Goal: Information Seeking & Learning: Find specific fact

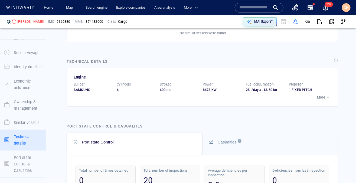
scroll to position [1348, 0]
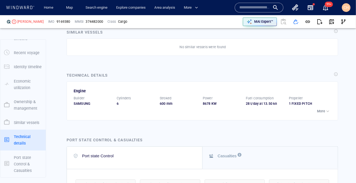
click at [321, 114] on p "More" at bounding box center [321, 111] width 8 height 5
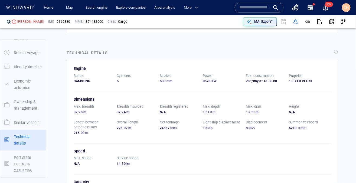
scroll to position [1370, 0]
click at [229, 125] on p "Light ship displacement" at bounding box center [221, 122] width 37 height 5
